Goal: Task Accomplishment & Management: Complete application form

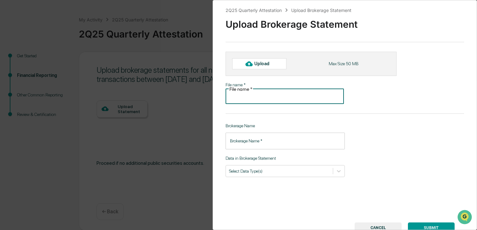
click at [302, 87] on input "File name   *" at bounding box center [285, 95] width 118 height 17
click at [266, 63] on div "Upload" at bounding box center [264, 63] width 21 height 5
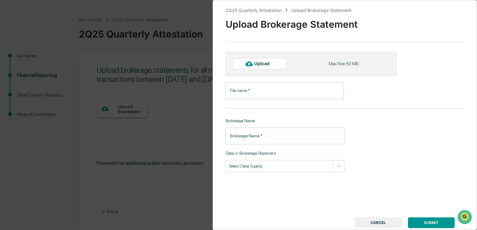
type input "**********"
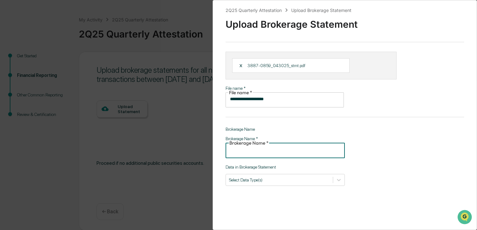
click at [245, 144] on input "Brokerage Name   *" at bounding box center [285, 149] width 119 height 17
type input "*"
type input "**********"
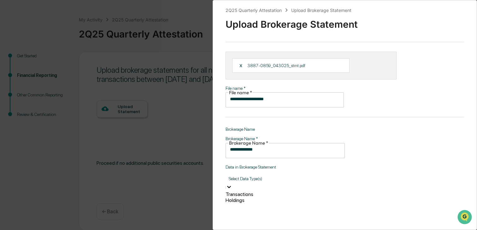
click at [270, 174] on div "Select Data Type(s)" at bounding box center [285, 179] width 119 height 10
click at [242, 192] on div "Transactions" at bounding box center [285, 195] width 119 height 6
click at [243, 202] on div "Holdings" at bounding box center [285, 205] width 119 height 6
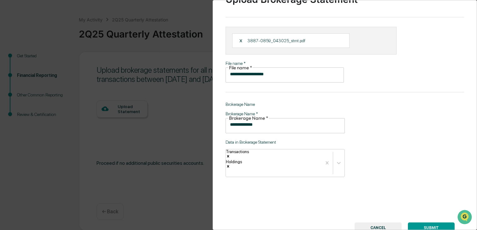
click at [423, 197] on div "**********" at bounding box center [345, 115] width 264 height 230
click at [428, 223] on button "SUBMIT" at bounding box center [431, 228] width 47 height 11
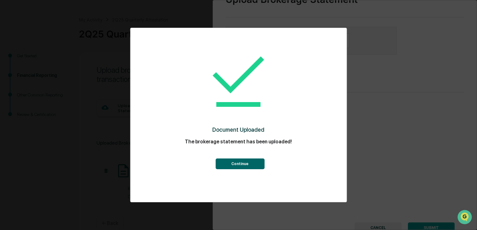
click at [240, 165] on button "Continue" at bounding box center [240, 164] width 49 height 11
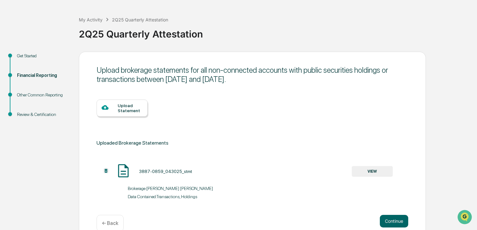
scroll to position [21, 0]
click at [122, 107] on div "Upload Statement" at bounding box center [130, 108] width 25 height 10
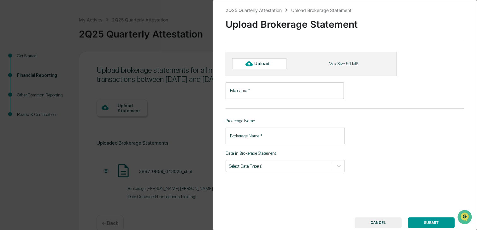
click at [246, 60] on icon at bounding box center [248, 63] width 7 height 7
type input "**********"
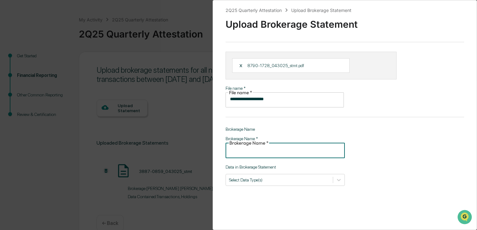
click at [250, 141] on input "Brokerage Name   *" at bounding box center [285, 149] width 119 height 17
type input "**********"
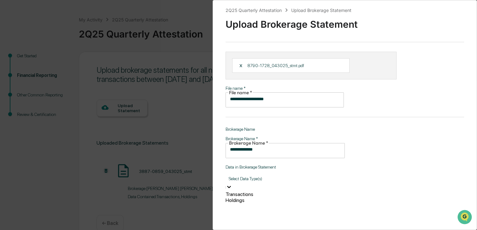
click at [258, 174] on div "Select Data Type(s)" at bounding box center [285, 179] width 119 height 10
click at [252, 192] on div "Transactions" at bounding box center [285, 195] width 119 height 6
click at [251, 202] on div "Holdings" at bounding box center [285, 205] width 119 height 6
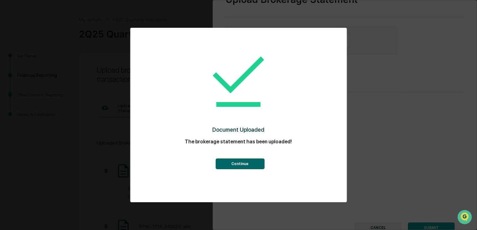
click at [240, 162] on button "Continue" at bounding box center [240, 164] width 49 height 11
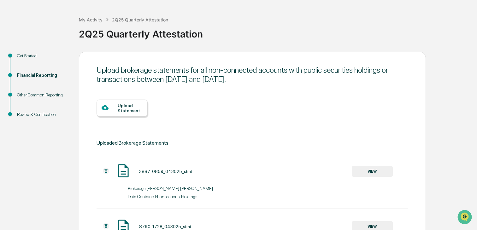
click at [114, 115] on div "Upload Statement" at bounding box center [122, 108] width 51 height 17
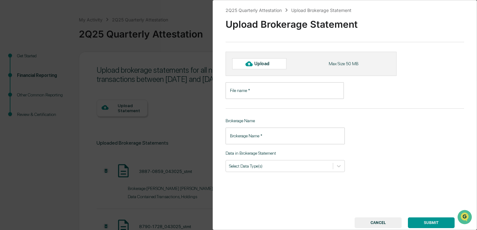
click at [256, 62] on div "Upload" at bounding box center [264, 63] width 21 height 5
type input "**********"
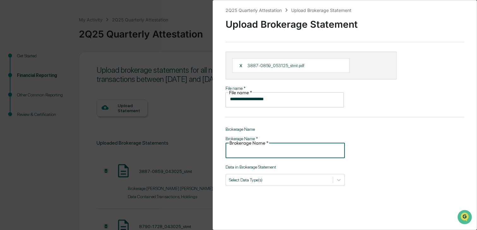
click at [249, 143] on input "Brokerage Name   *" at bounding box center [285, 149] width 119 height 17
type input "**********"
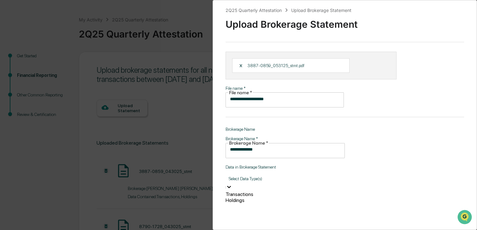
click at [253, 175] on div at bounding box center [285, 178] width 113 height 7
click at [234, 192] on div "Transactions" at bounding box center [285, 195] width 119 height 6
click at [227, 187] on div at bounding box center [226, 190] width 1 height 7
click at [259, 202] on div "Holdings" at bounding box center [285, 205] width 119 height 6
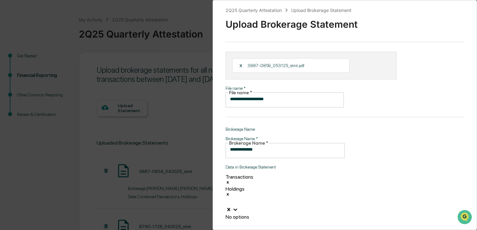
scroll to position [25, 0]
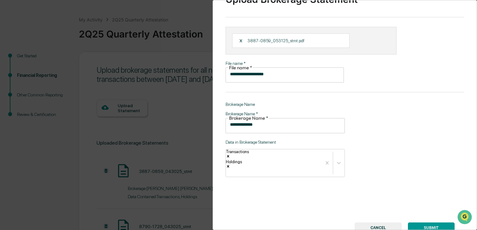
click at [437, 223] on button "SUBMIT" at bounding box center [431, 228] width 47 height 11
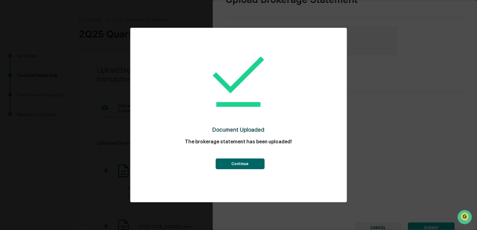
click at [244, 164] on button "Continue" at bounding box center [240, 164] width 49 height 11
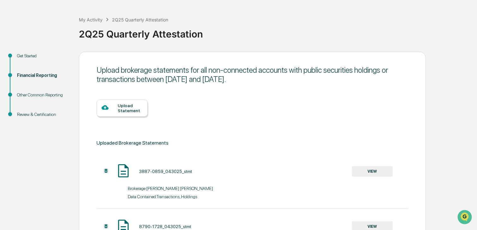
scroll to position [21, 0]
click at [114, 103] on div "Upload Statement" at bounding box center [122, 108] width 51 height 17
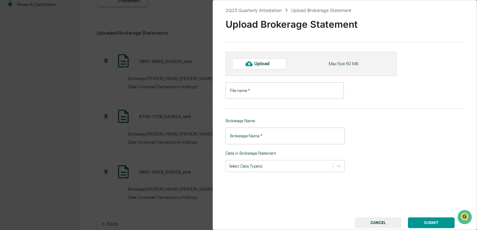
scroll to position [148, 0]
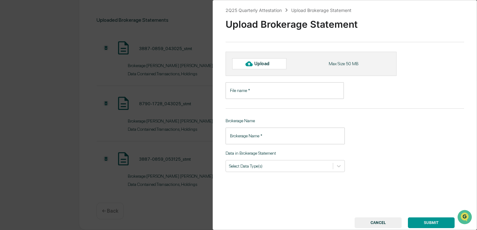
click at [263, 64] on div "Upload" at bounding box center [264, 63] width 21 height 5
type input "**********"
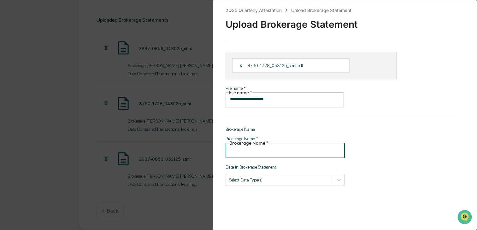
click at [290, 141] on input "Brokerage Name   *" at bounding box center [285, 149] width 119 height 17
type input "**********"
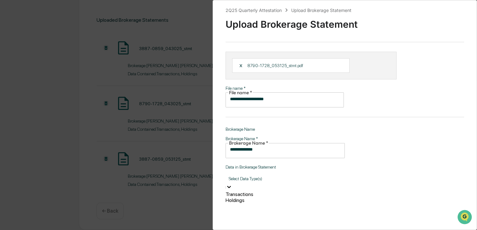
click at [291, 175] on div at bounding box center [285, 178] width 113 height 7
click at [247, 198] on div "Holdings" at bounding box center [285, 201] width 119 height 6
click at [261, 202] on div "Transactions" at bounding box center [285, 205] width 119 height 6
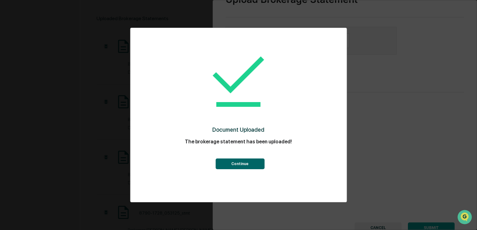
click at [238, 163] on button "Continue" at bounding box center [240, 164] width 49 height 11
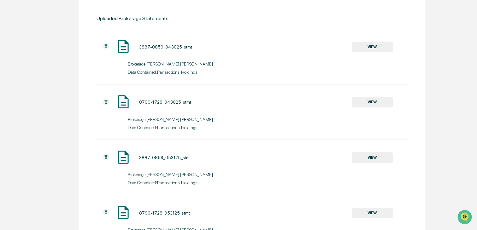
scroll to position [0, 0]
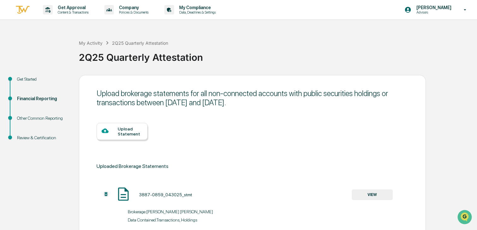
click at [132, 134] on div "Upload Statement" at bounding box center [130, 132] width 25 height 10
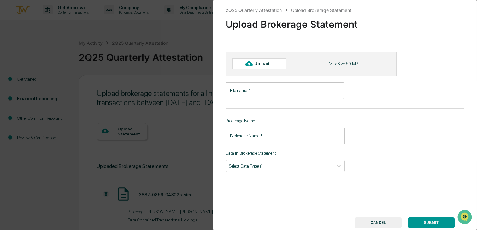
click at [252, 62] on icon at bounding box center [248, 63] width 7 height 7
type input "**********"
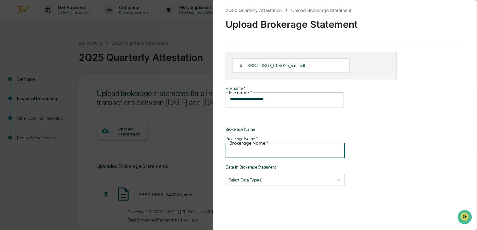
click at [235, 144] on input "Brokerage Name   *" at bounding box center [285, 149] width 119 height 17
click at [234, 145] on input "**********" at bounding box center [285, 149] width 119 height 17
type input "**********"
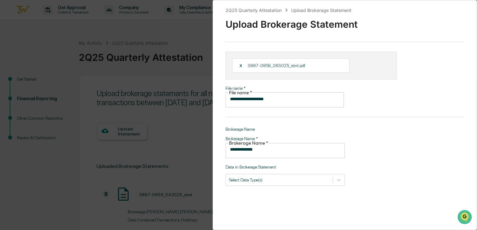
click at [287, 176] on div "**********" at bounding box center [345, 115] width 264 height 230
click at [274, 175] on div at bounding box center [285, 178] width 113 height 7
click at [259, 198] on div "Holdings" at bounding box center [285, 201] width 119 height 6
click at [263, 202] on div "Transactions" at bounding box center [285, 205] width 119 height 6
click at [256, 202] on div "Transactions" at bounding box center [285, 205] width 119 height 6
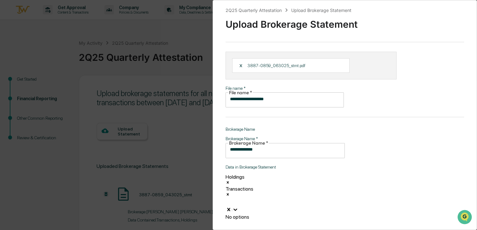
scroll to position [25, 0]
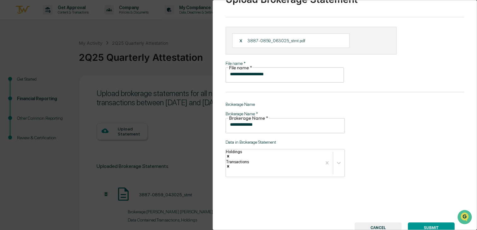
click at [433, 223] on button "SUBMIT" at bounding box center [431, 228] width 47 height 11
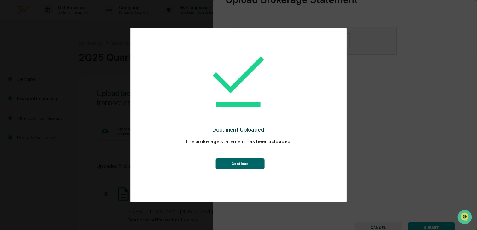
click at [261, 167] on button "Continue" at bounding box center [240, 164] width 49 height 11
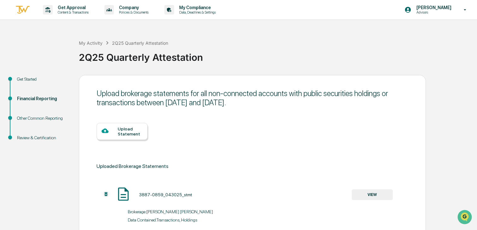
click at [124, 128] on div "Upload Statement" at bounding box center [130, 132] width 25 height 10
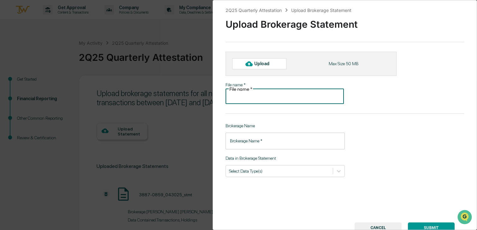
click at [240, 90] on input "File name   *" at bounding box center [285, 95] width 118 height 17
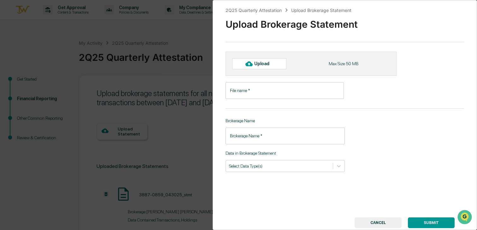
click at [250, 66] on icon at bounding box center [248, 64] width 7 height 5
click at [279, 63] on div "Upload" at bounding box center [259, 63] width 54 height 11
type input "**********"
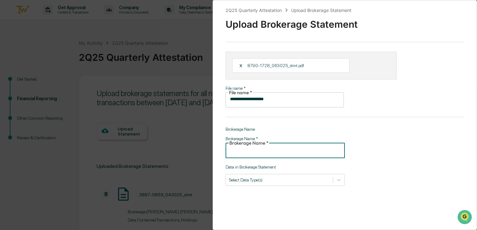
click at [256, 141] on input "Brokerage Name   *" at bounding box center [285, 149] width 119 height 17
type input "**********"
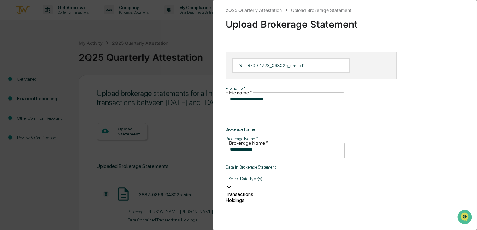
click at [244, 175] on div at bounding box center [285, 178] width 113 height 7
click at [244, 198] on div "Holdings" at bounding box center [285, 201] width 119 height 6
click at [257, 202] on div "Transactions" at bounding box center [285, 205] width 119 height 6
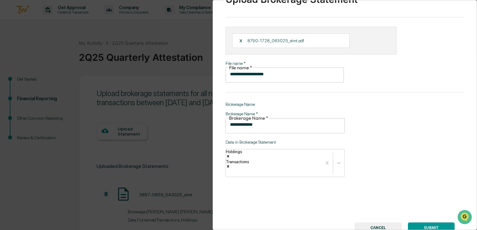
click at [435, 223] on button "SUBMIT" at bounding box center [431, 228] width 47 height 11
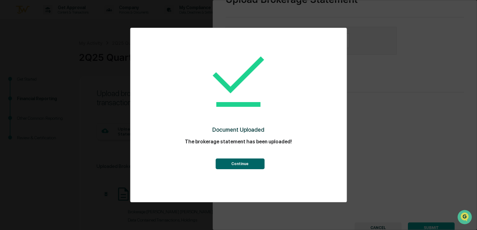
click at [253, 166] on button "Continue" at bounding box center [240, 164] width 49 height 11
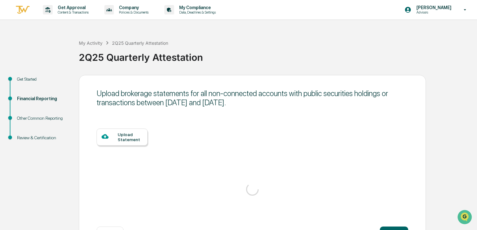
scroll to position [21, 0]
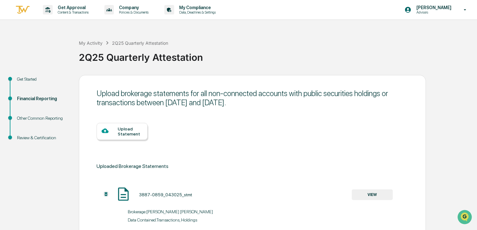
click at [130, 133] on div "Upload Statement" at bounding box center [130, 132] width 25 height 10
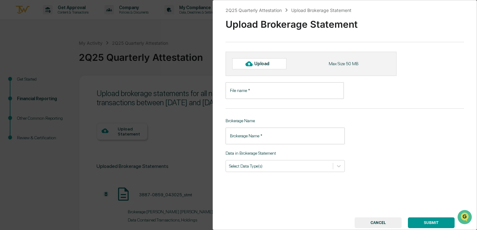
click at [246, 63] on icon at bounding box center [248, 63] width 7 height 7
type input "**********"
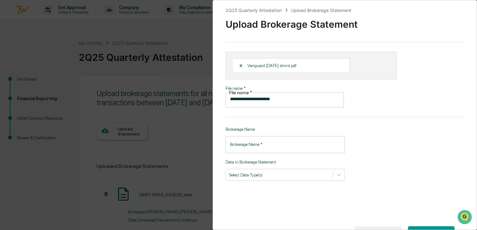
click at [241, 141] on input "Brokerage Name   *" at bounding box center [285, 144] width 119 height 17
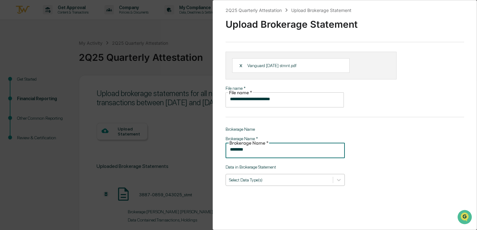
type input "********"
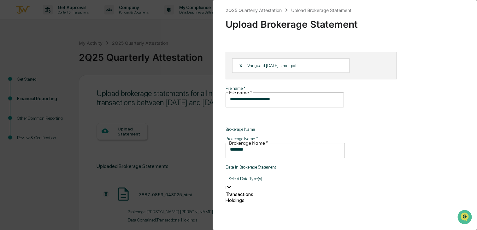
click at [260, 175] on div at bounding box center [285, 178] width 113 height 7
click at [246, 198] on div "Holdings" at bounding box center [285, 201] width 119 height 6
drag, startPoint x: 253, startPoint y: 168, endPoint x: 260, endPoint y: 190, distance: 22.6
click at [260, 190] on div "option Holdings, selected. 1 result available. Use Up and Down to choose option…" at bounding box center [285, 191] width 119 height 34
click at [260, 202] on div "Transactions" at bounding box center [285, 205] width 119 height 6
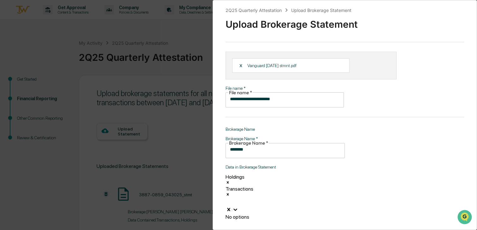
scroll to position [25, 0]
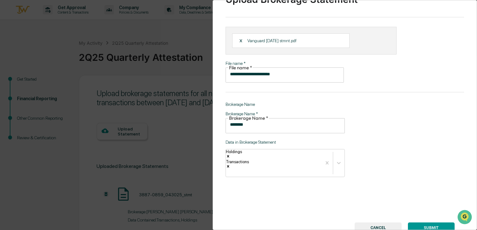
click at [423, 223] on button "SUBMIT" at bounding box center [431, 228] width 47 height 11
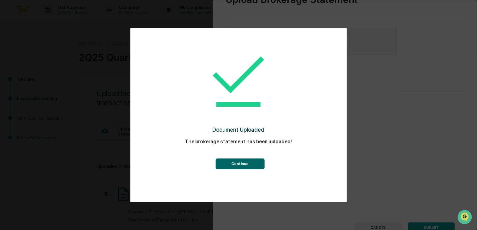
click at [247, 160] on button "Continue" at bounding box center [240, 164] width 49 height 11
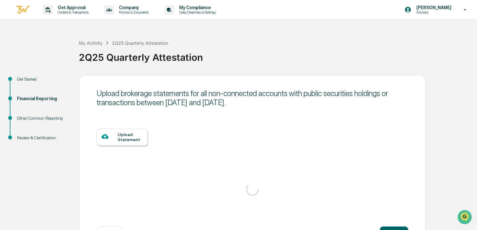
scroll to position [21, 0]
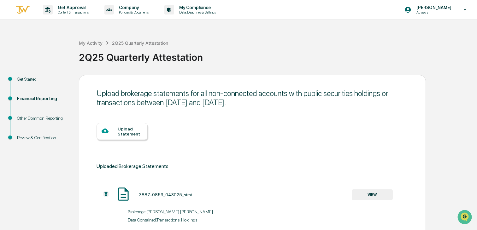
click at [103, 123] on div "Upload Statement" at bounding box center [122, 131] width 51 height 17
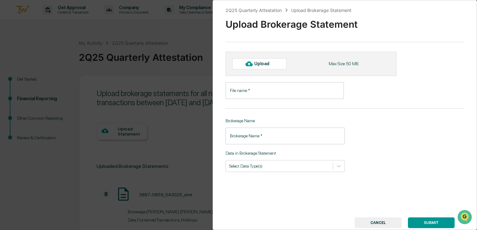
click at [116, 137] on div "2Q25 Quarterly Attestation Upload Brokerage Statement Upload Brokerage Statemen…" at bounding box center [238, 115] width 477 height 230
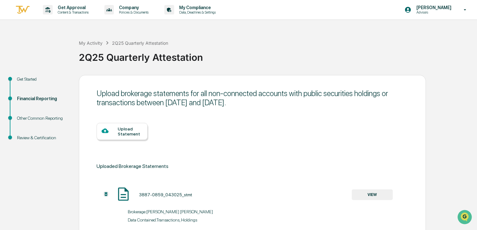
click at [109, 124] on div "Upload Statement" at bounding box center [122, 131] width 51 height 17
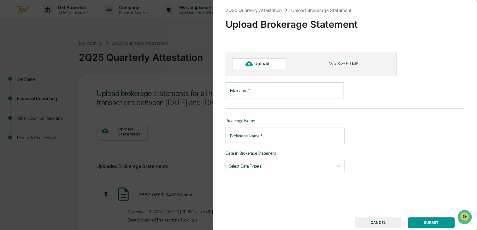
click at [257, 63] on div "Upload" at bounding box center [264, 63] width 21 height 5
type input "**********"
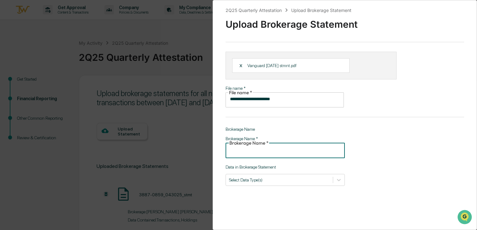
click at [272, 141] on input "Brokerage Name   *" at bounding box center [285, 149] width 119 height 17
type input "********"
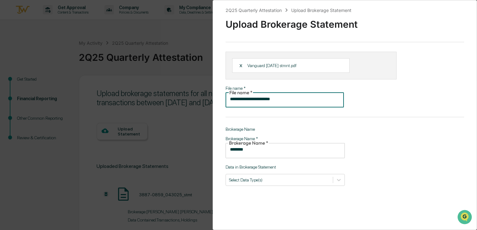
click at [281, 94] on input "**********" at bounding box center [285, 99] width 118 height 17
click at [239, 63] on div "X Vanguard [DATE] stmnt.pdf" at bounding box center [290, 65] width 117 height 15
click at [240, 66] on div "X" at bounding box center [243, 66] width 9 height 6
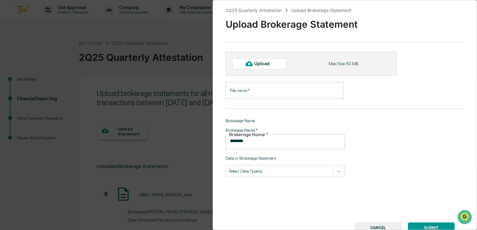
click at [251, 62] on icon at bounding box center [248, 63] width 7 height 7
type input "**********"
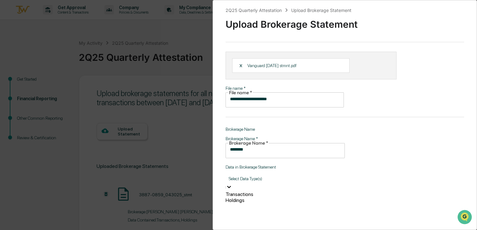
click at [312, 175] on div "Select Data Type(s)" at bounding box center [285, 182] width 119 height 17
click at [278, 198] on div "Holdings" at bounding box center [285, 201] width 119 height 6
click at [275, 174] on div "Holdings" at bounding box center [285, 188] width 119 height 28
click at [227, 187] on div at bounding box center [226, 190] width 1 height 7
click at [250, 202] on div "Transactions" at bounding box center [285, 205] width 119 height 6
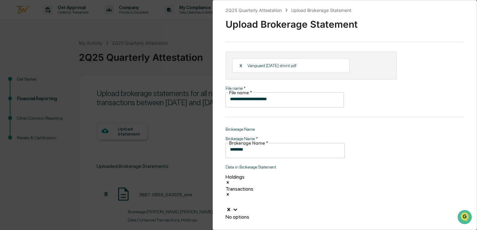
scroll to position [25, 0]
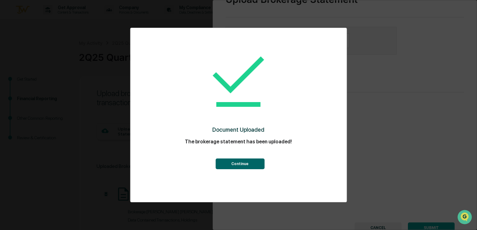
click at [252, 162] on button "Continue" at bounding box center [240, 164] width 49 height 11
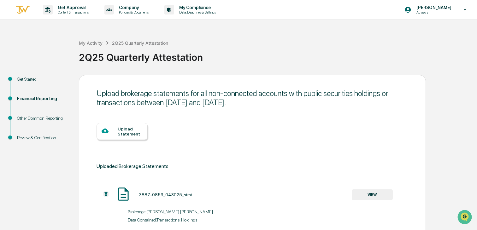
scroll to position [21, 0]
click at [252, 162] on div "2Q25 Quarterly Attestation Upload Brokerage Statement Upload Brokerage Statemen…" at bounding box center [238, 115] width 477 height 230
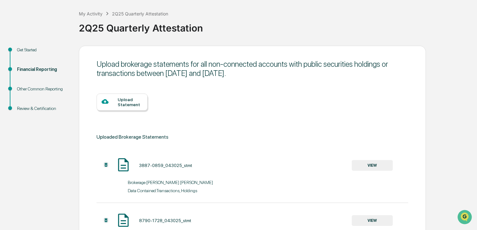
scroll to position [0, 0]
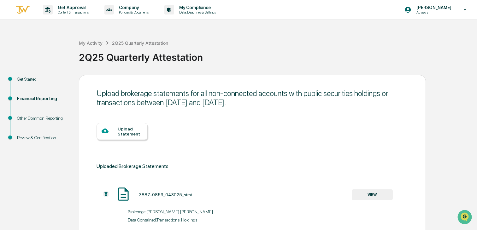
click at [127, 138] on div "Upload Statement" at bounding box center [122, 131] width 51 height 17
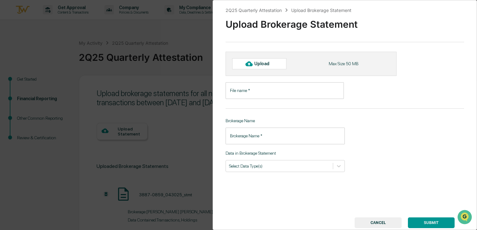
click at [267, 64] on div "Upload" at bounding box center [264, 63] width 21 height 5
type input "**********"
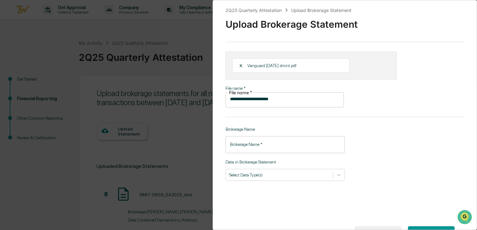
click at [69, 24] on div "**********" at bounding box center [238, 115] width 477 height 230
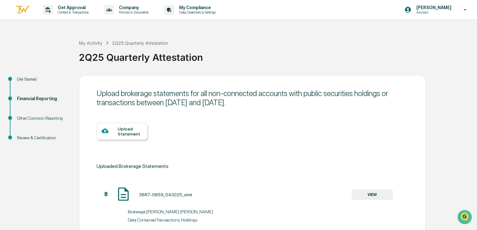
click at [109, 129] on div at bounding box center [110, 131] width 16 height 8
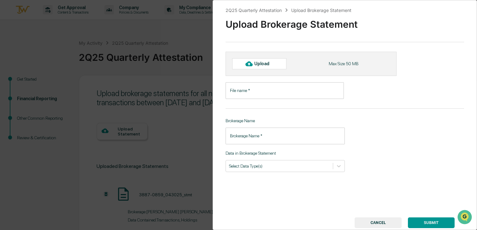
click at [258, 63] on div "Upload" at bounding box center [264, 63] width 21 height 5
type input "**********"
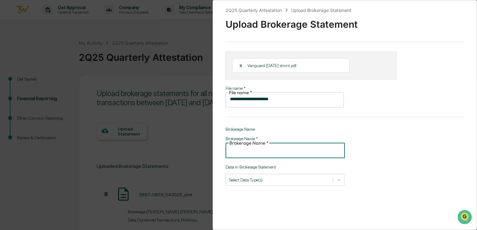
click at [241, 141] on input "Brokerage Name   *" at bounding box center [285, 149] width 119 height 17
click at [245, 141] on input "*********" at bounding box center [285, 149] width 119 height 17
type input "********"
click at [256, 165] on div "Data in Brokerage Statement Select Data Type(s)" at bounding box center [285, 175] width 119 height 21
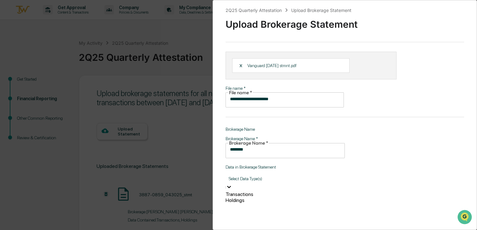
click at [257, 174] on div "Select Data Type(s)" at bounding box center [285, 179] width 119 height 10
click at [257, 202] on div "Transactions Holdings" at bounding box center [285, 198] width 119 height 12
click at [255, 198] on div "Holdings" at bounding box center [285, 201] width 119 height 6
click at [258, 202] on div "Transactions" at bounding box center [285, 205] width 119 height 6
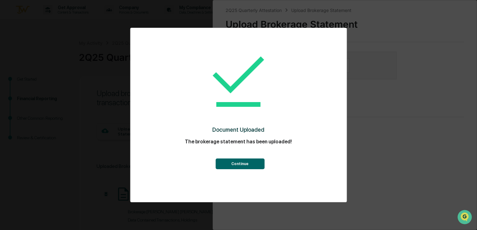
click at [234, 164] on button "Continue" at bounding box center [240, 164] width 49 height 11
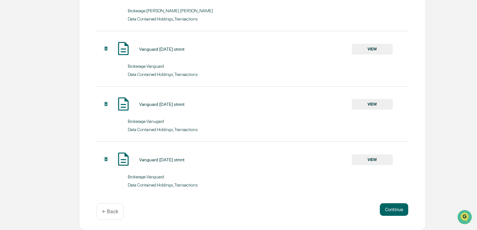
scroll to position [484, 0]
click at [390, 210] on button "Continue" at bounding box center [394, 209] width 28 height 13
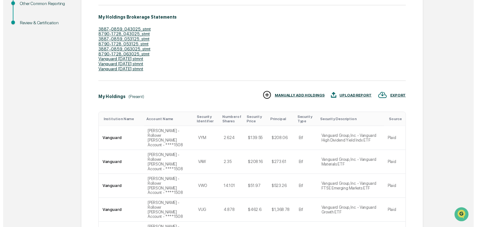
scroll to position [247, 0]
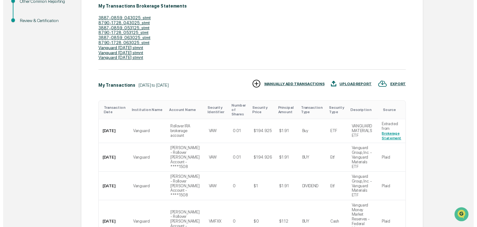
scroll to position [286, 0]
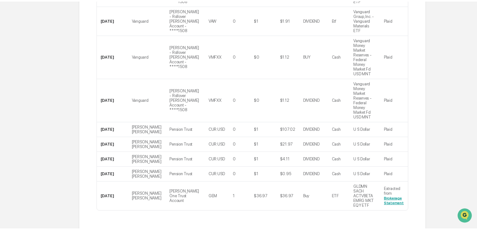
scroll to position [23, 0]
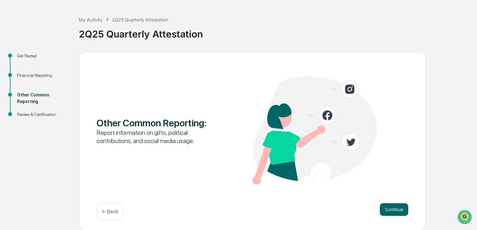
click at [392, 207] on button "Continue" at bounding box center [394, 210] width 28 height 13
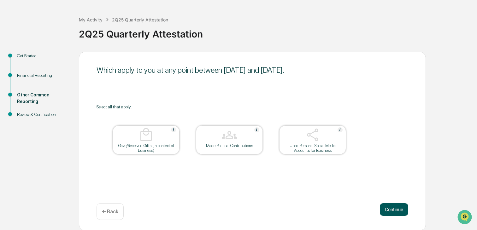
click at [392, 207] on button "Continue" at bounding box center [394, 210] width 28 height 13
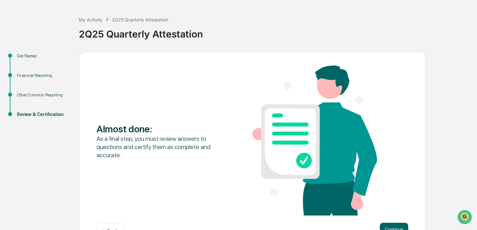
scroll to position [43, 0]
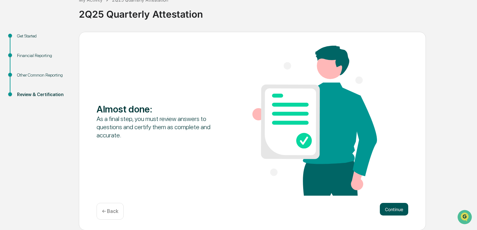
click at [393, 208] on button "Continue" at bounding box center [394, 209] width 28 height 13
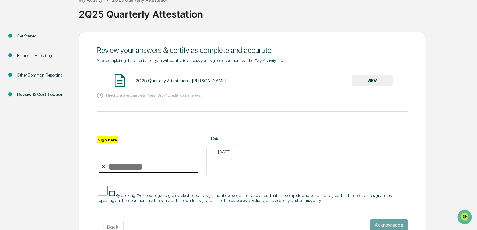
click at [117, 166] on input "Sign here" at bounding box center [152, 162] width 110 height 30
type input "**********"
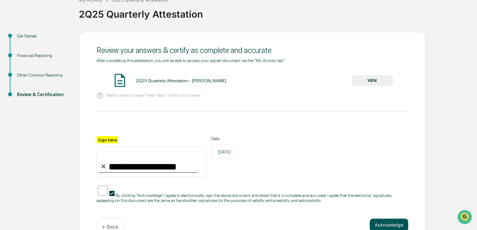
click at [396, 220] on button "Acknowledge" at bounding box center [389, 225] width 38 height 13
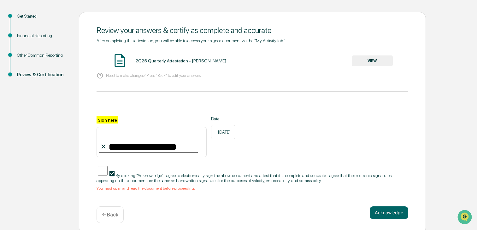
click at [386, 60] on button "VIEW" at bounding box center [372, 61] width 41 height 11
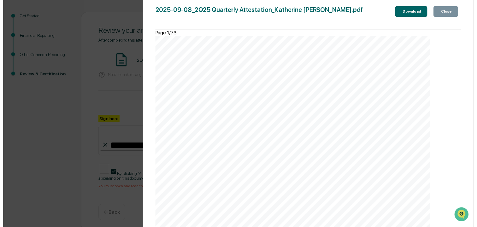
scroll to position [7451, 0]
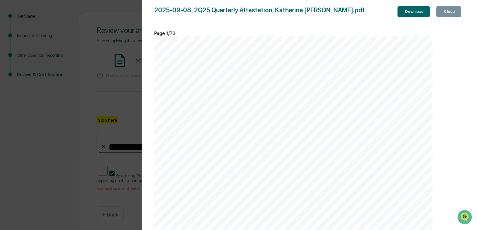
click at [451, 14] on div "Close" at bounding box center [449, 11] width 12 height 4
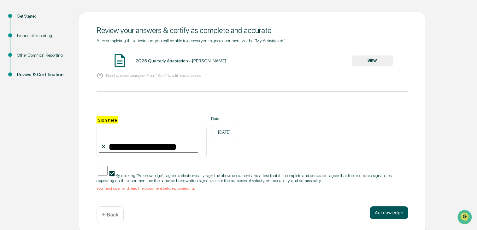
click at [401, 211] on button "Acknowledge" at bounding box center [389, 213] width 38 height 13
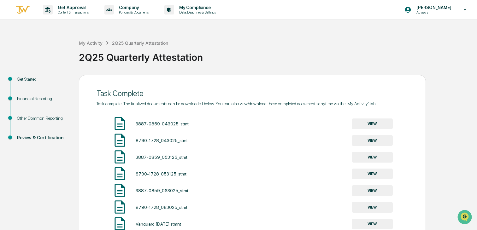
scroll to position [92, 0]
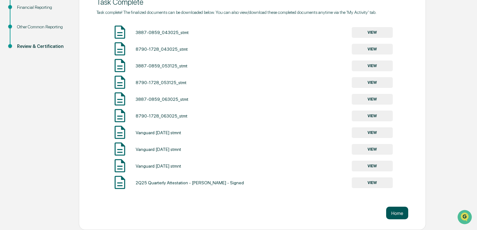
click at [391, 210] on button "Home" at bounding box center [397, 213] width 22 height 13
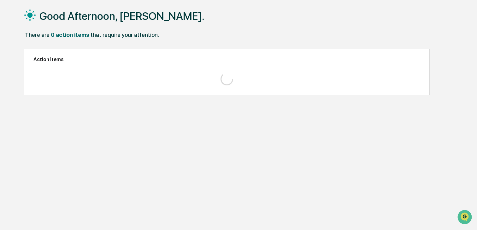
scroll to position [30, 0]
